Goal: Task Accomplishment & Management: Use online tool/utility

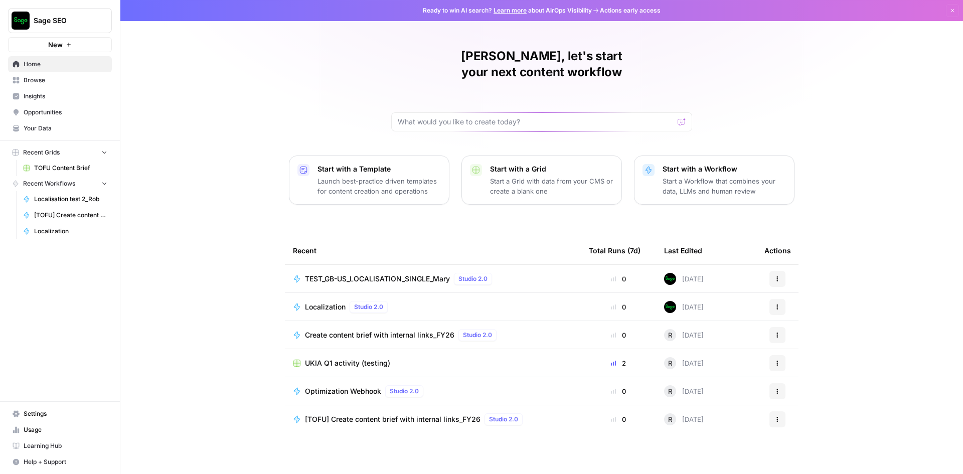
click at [422, 284] on div "TEST_GB-US_LOCALISATION_SINGLE_Mary Studio 2.0" at bounding box center [400, 279] width 191 height 12
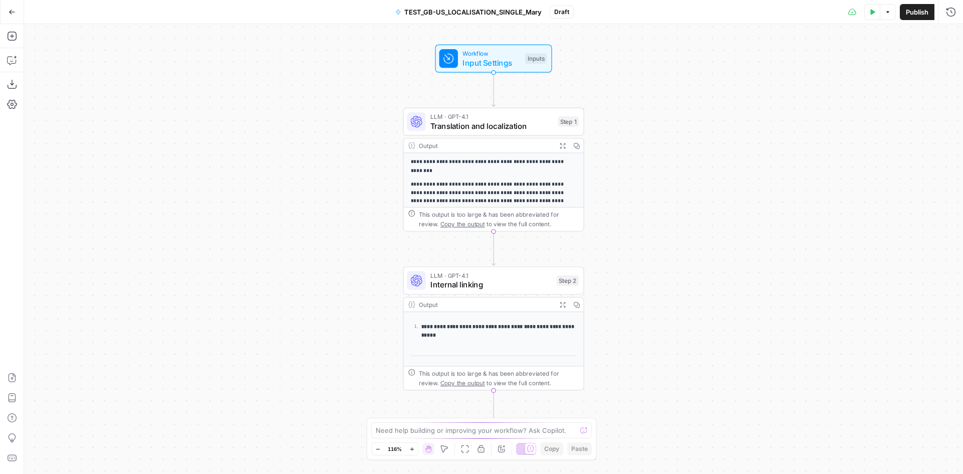
click at [6, 15] on button "Go Back" at bounding box center [12, 12] width 18 height 18
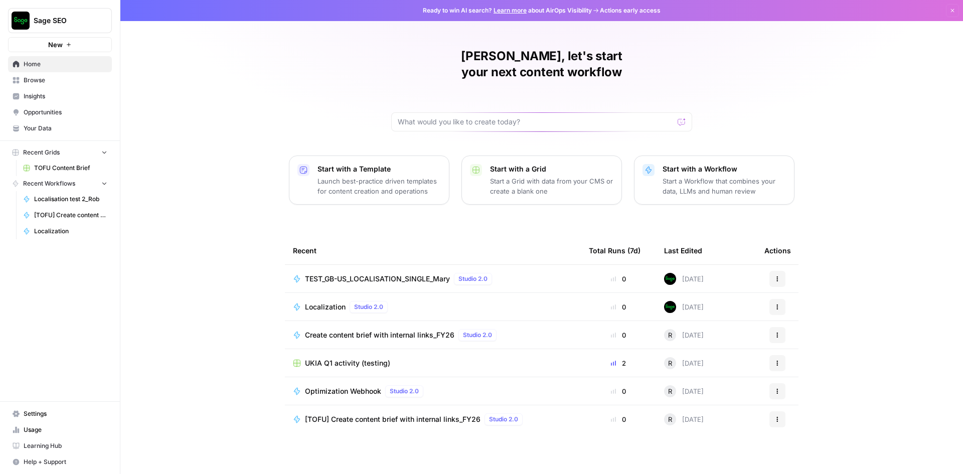
click at [422, 283] on span "TEST_GB-US_LOCALISATION_SINGLE_Mary" at bounding box center [377, 279] width 145 height 10
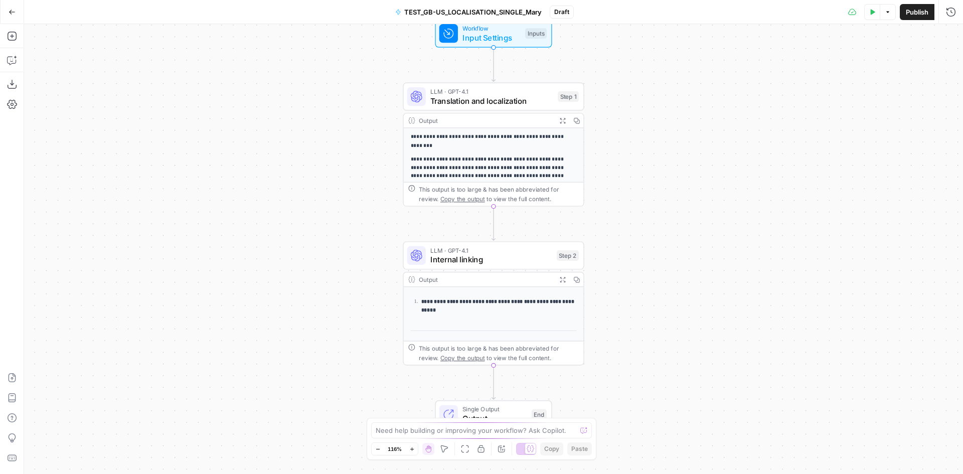
click at [5, 18] on button "Go Back" at bounding box center [12, 12] width 18 height 18
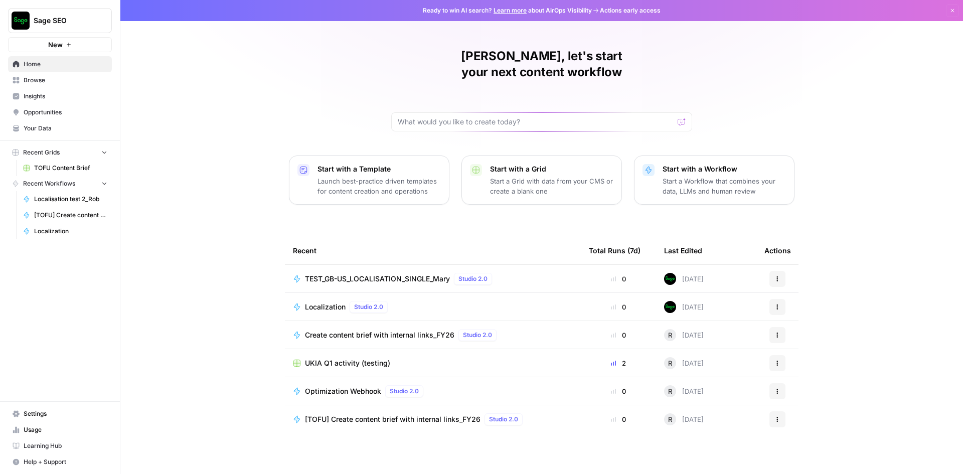
click at [949, 9] on icon "button" at bounding box center [952, 11] width 6 height 6
